Goal: Task Accomplishment & Management: Manage account settings

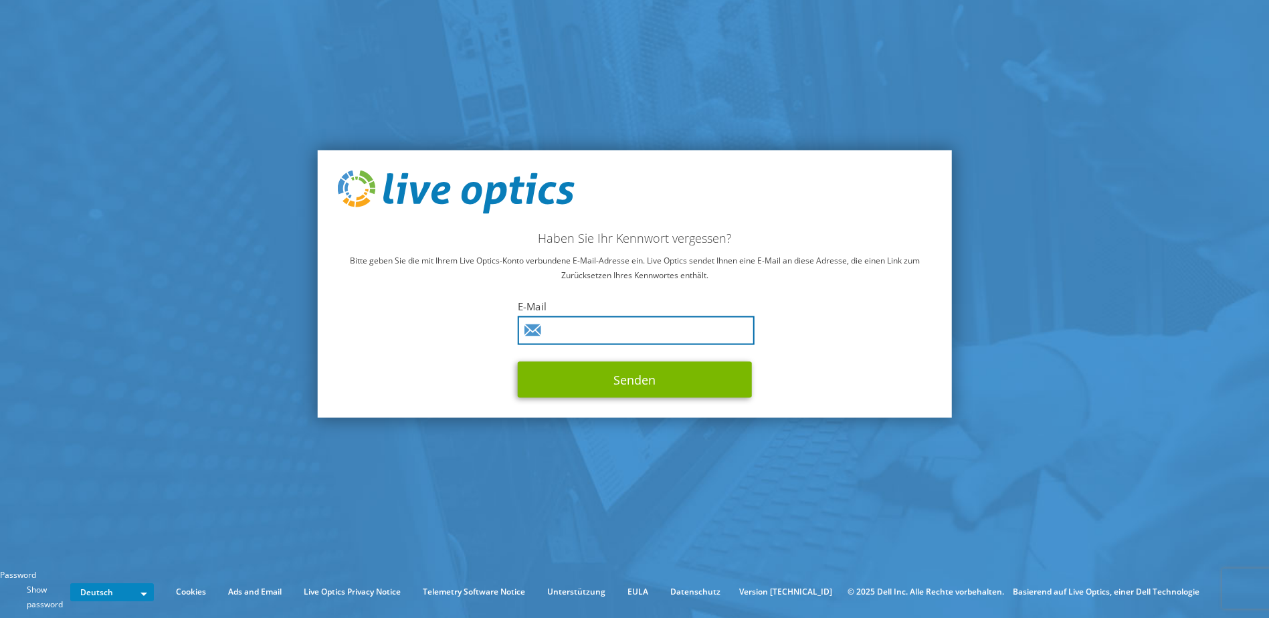
click at [583, 326] on input "text" at bounding box center [636, 330] width 237 height 29
drag, startPoint x: 666, startPoint y: 338, endPoint x: 368, endPoint y: 327, distance: 298.5
click at [383, 329] on div "Haben Sie Ihr Kennwort vergessen? Bitte geben Sie die mit Ihrem Live Optics-Kon…" at bounding box center [634, 284] width 635 height 268
type input "[PERSON_NAME][EMAIL_ADDRESS][PERSON_NAME][DOMAIN_NAME]"
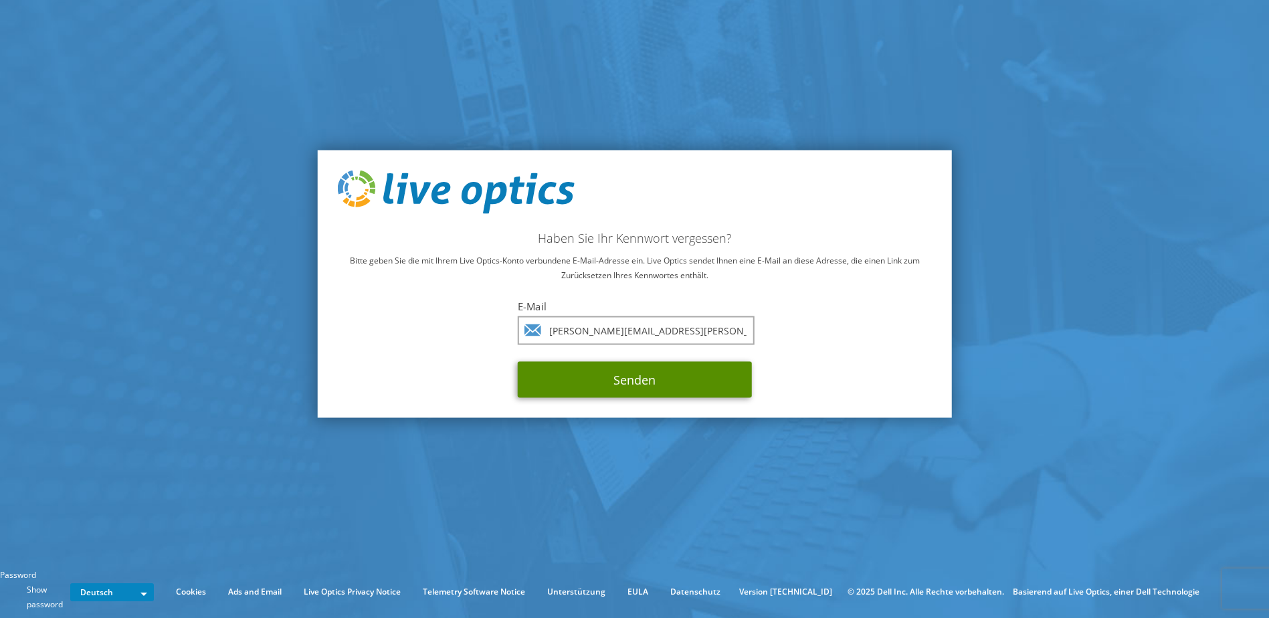
click at [629, 385] on button "Senden" at bounding box center [635, 380] width 234 height 36
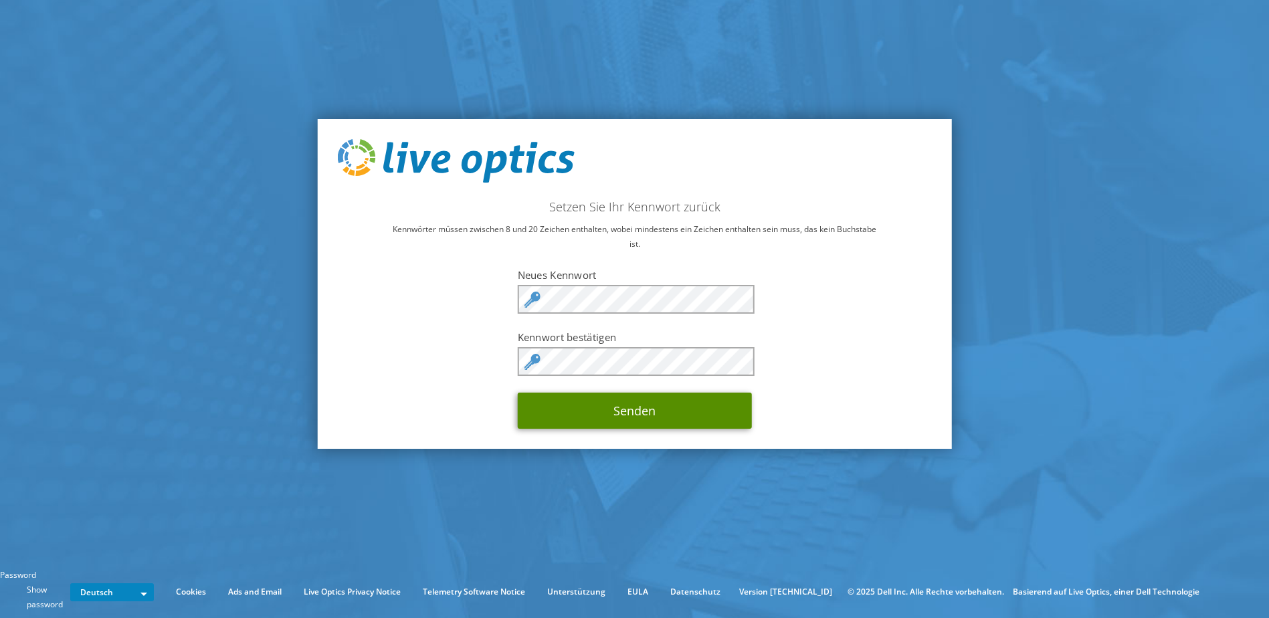
click at [688, 409] on button "Senden" at bounding box center [635, 411] width 234 height 36
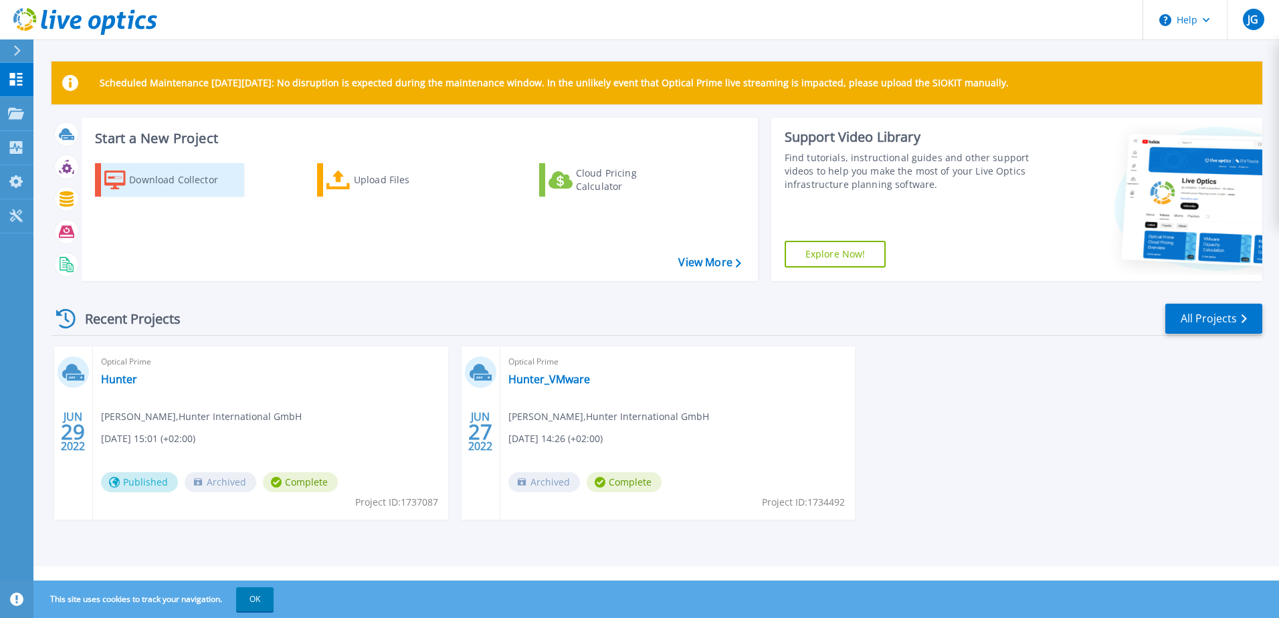
click at [202, 183] on div "Download Collector" at bounding box center [182, 180] width 107 height 27
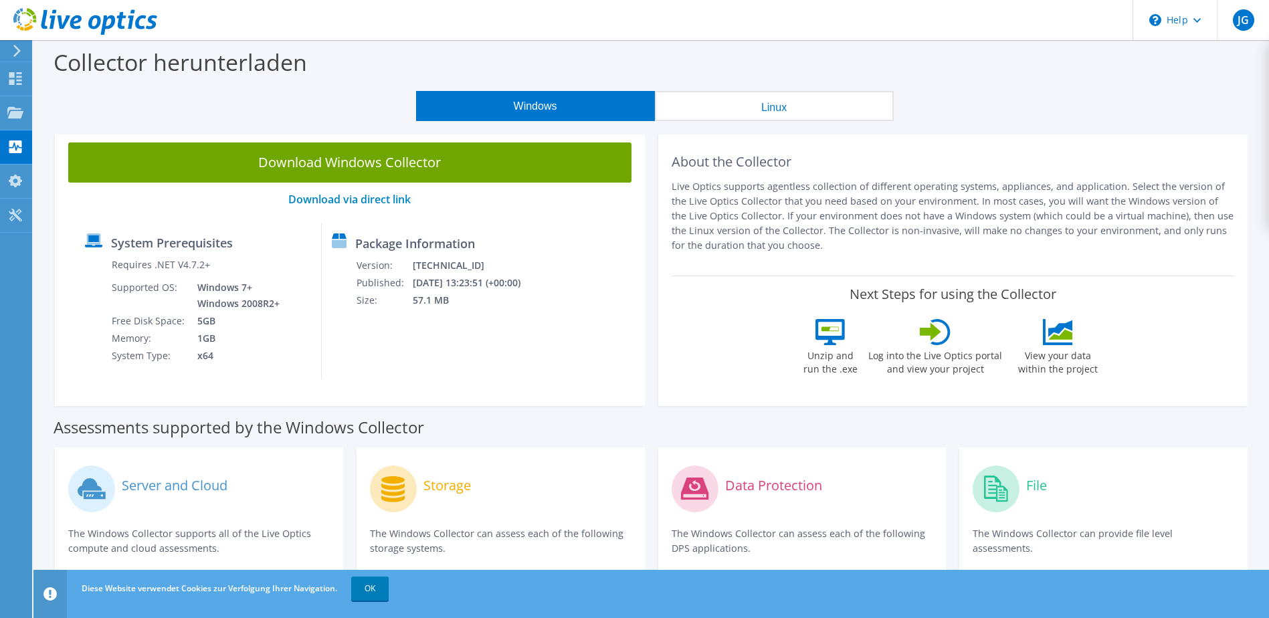
click at [706, 64] on div "Collector herunterladen" at bounding box center [651, 65] width 1222 height 51
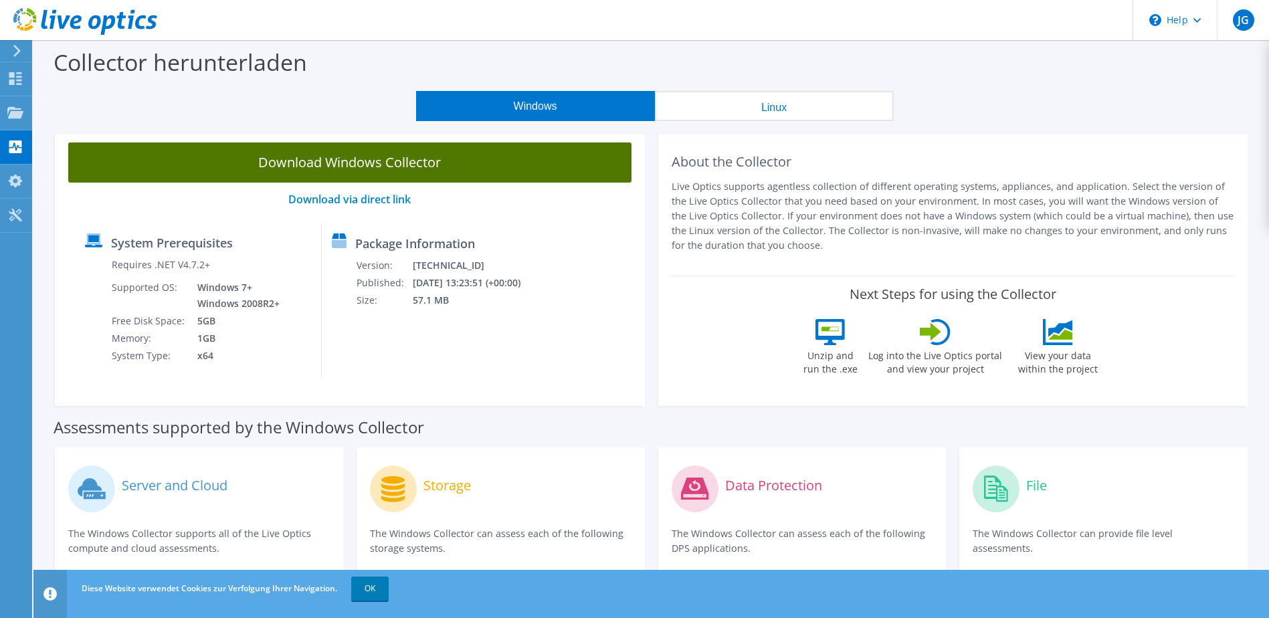
click at [383, 169] on link "Download Windows Collector" at bounding box center [349, 162] width 563 height 40
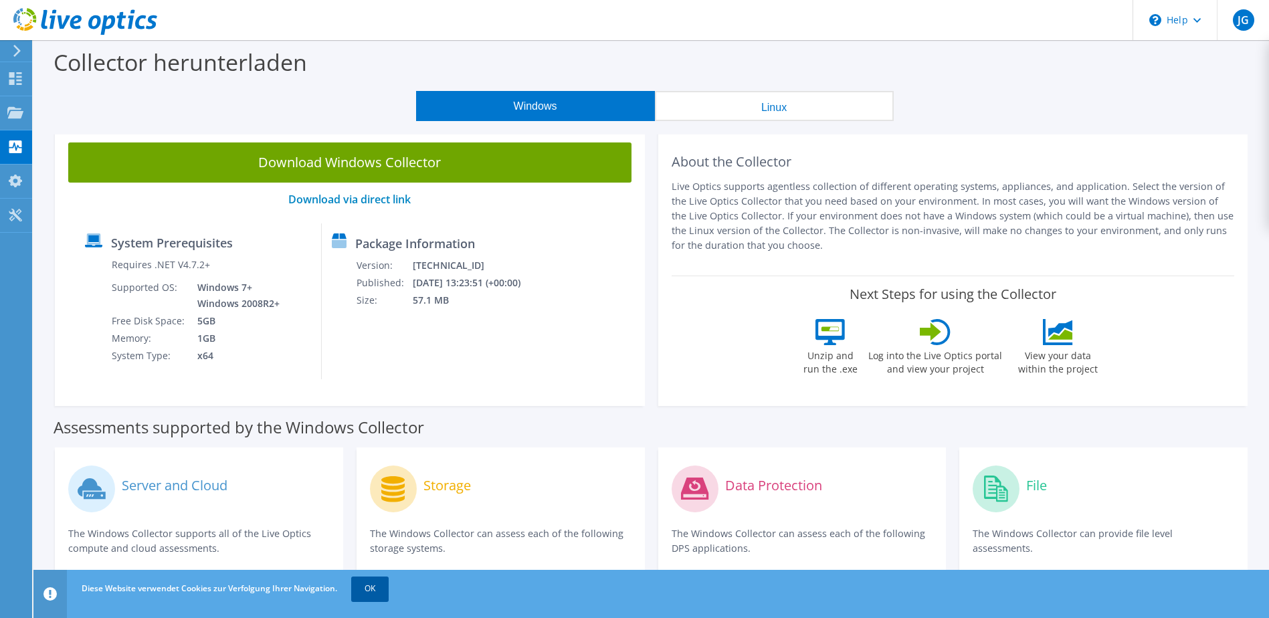
click at [377, 585] on link "OK" at bounding box center [369, 589] width 37 height 24
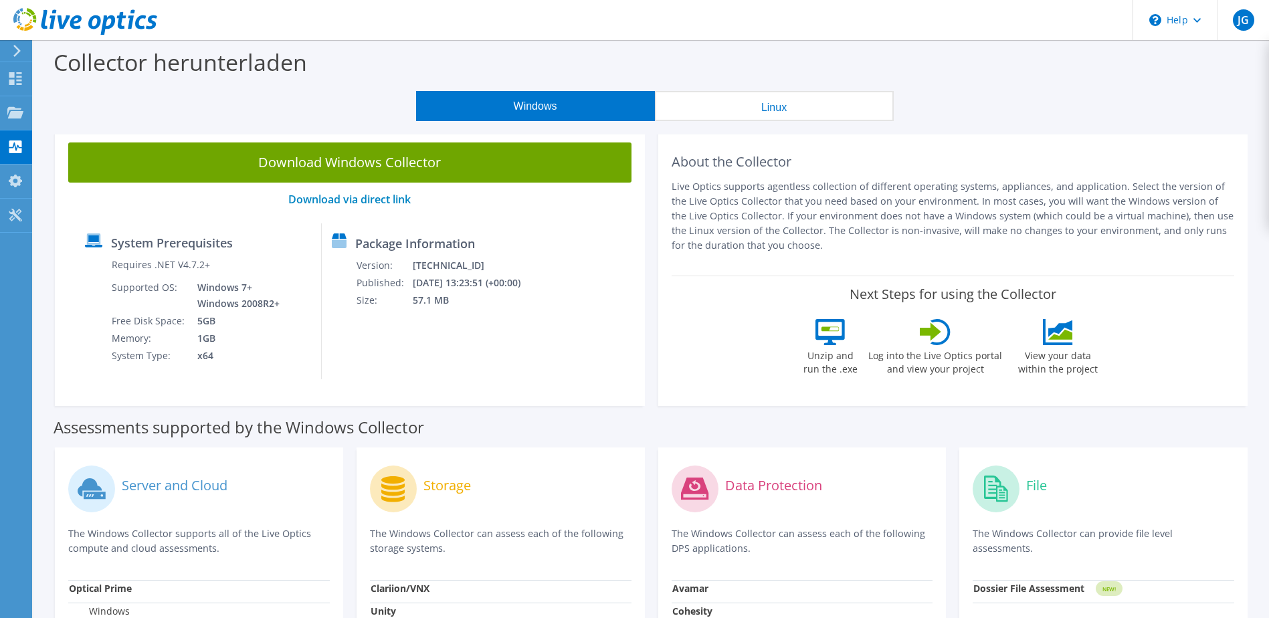
click at [664, 375] on div "About the Collector Live Optics supports agentless collection of different oper…" at bounding box center [953, 267] width 590 height 277
click at [1255, 21] on div "JG" at bounding box center [1243, 20] width 52 height 40
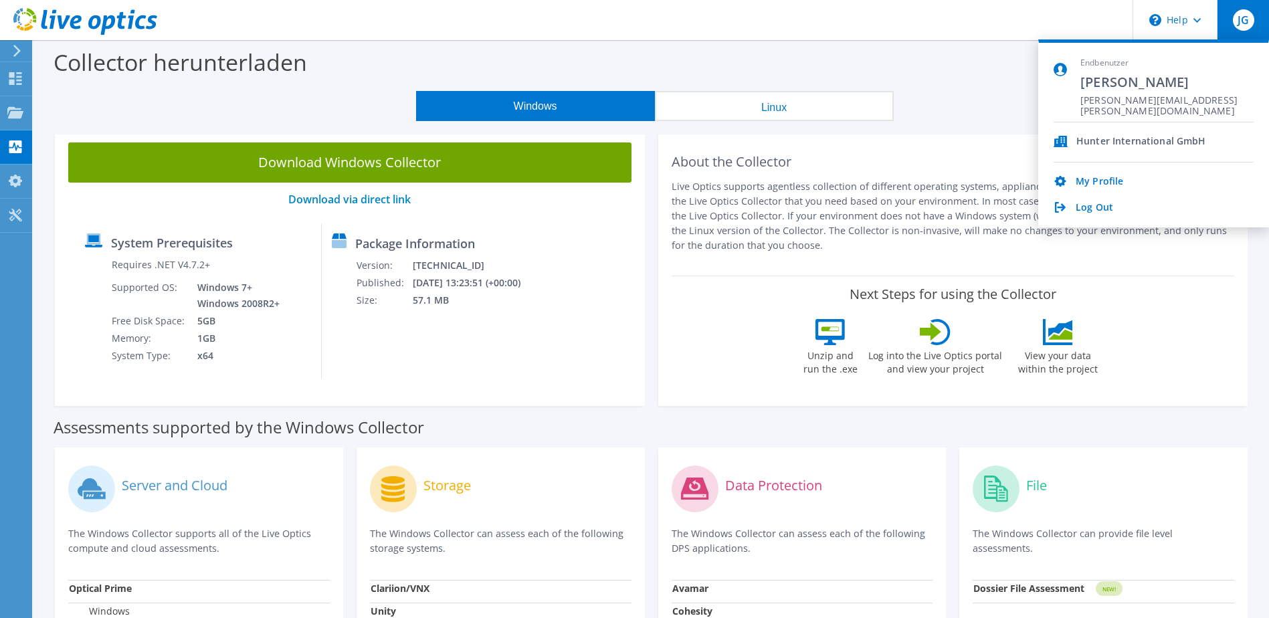
click at [1255, 21] on div "JG" at bounding box center [1243, 20] width 52 height 40
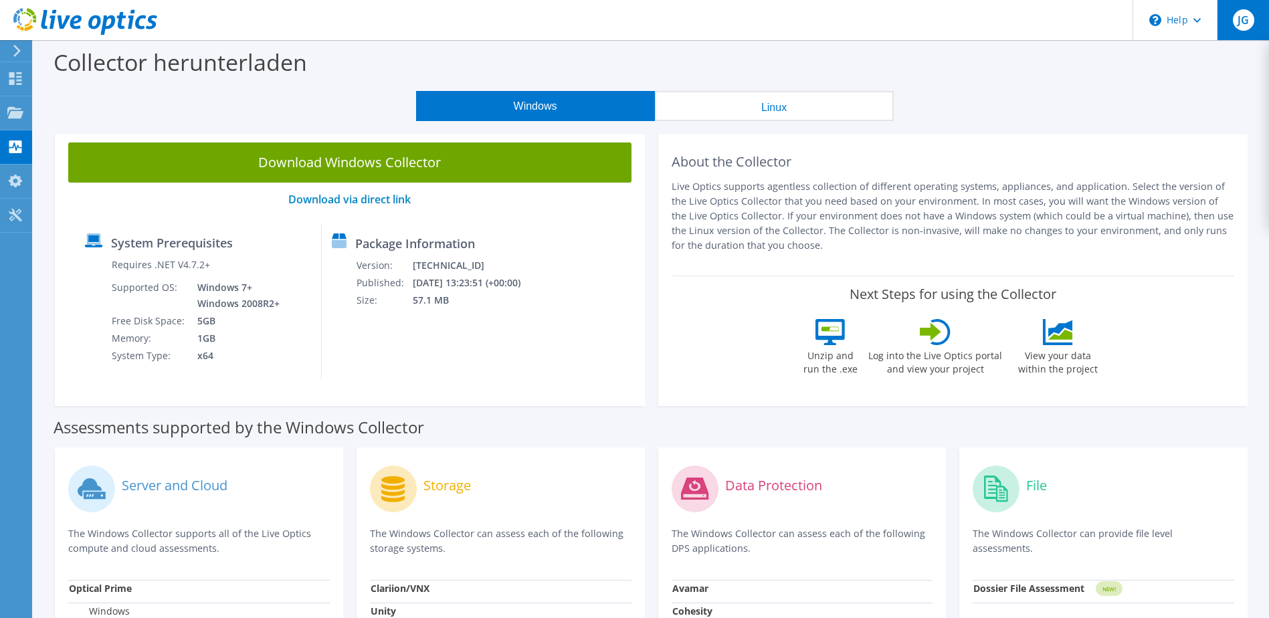
click at [1255, 21] on div "JG" at bounding box center [1243, 20] width 52 height 40
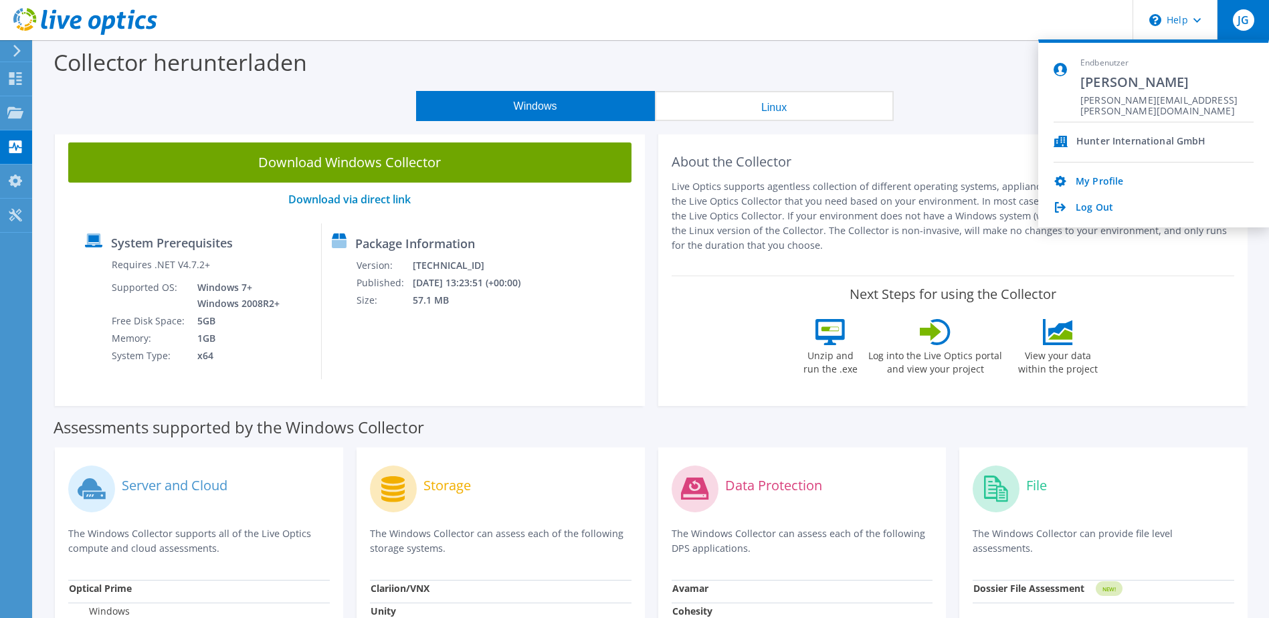
click at [1241, 18] on span "JG" at bounding box center [1243, 19] width 21 height 21
